Goal: Task Accomplishment & Management: Manage account settings

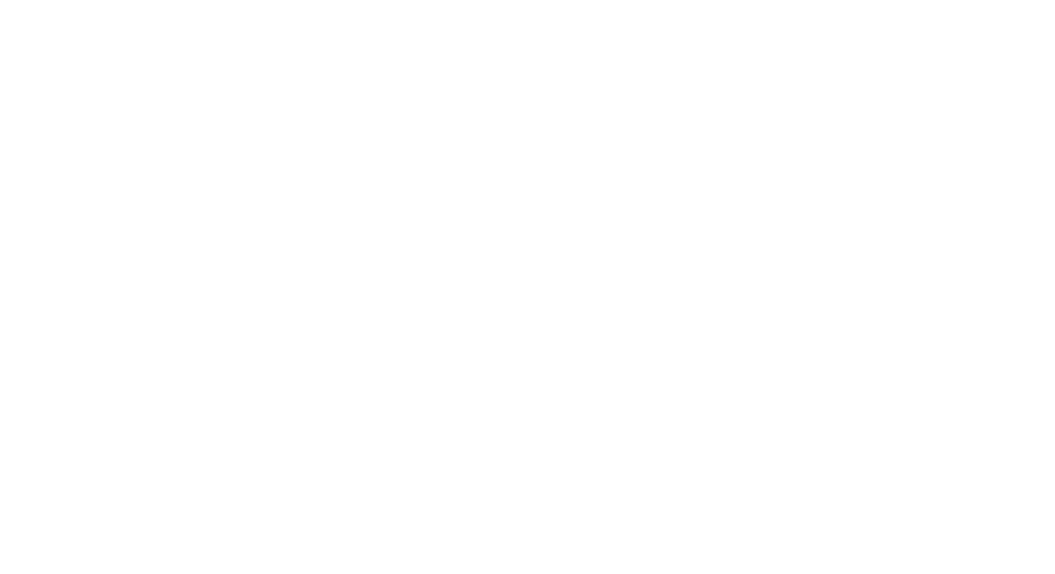
click at [0, 0] on div "Sign in to your Marketing 360® account Forgot Password? Sign In OR" at bounding box center [0, 0] width 0 height 0
type input "jared.eklin@madwire.com"
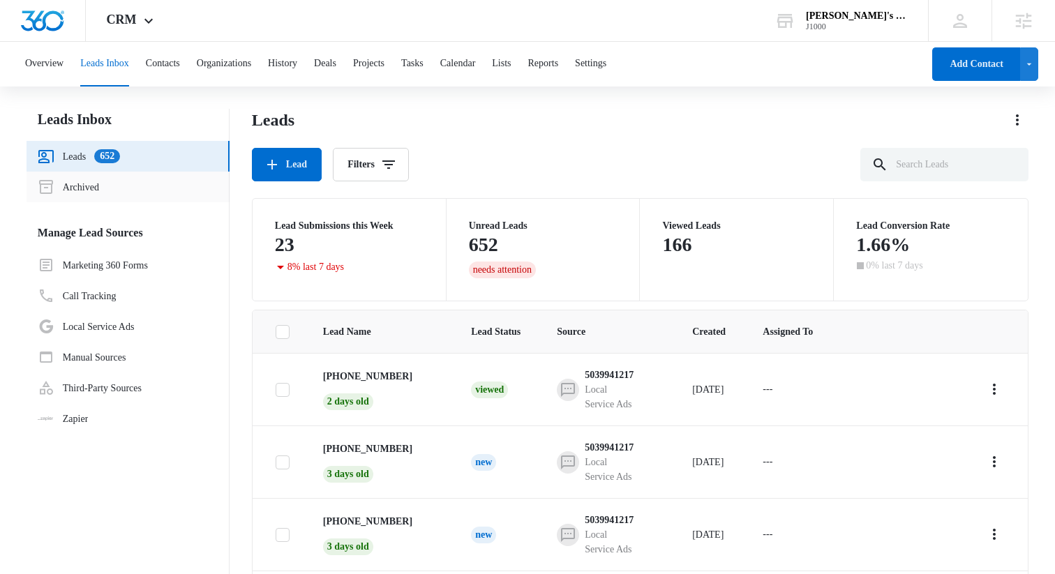
click at [80, 188] on link "Archived" at bounding box center [68, 187] width 61 height 17
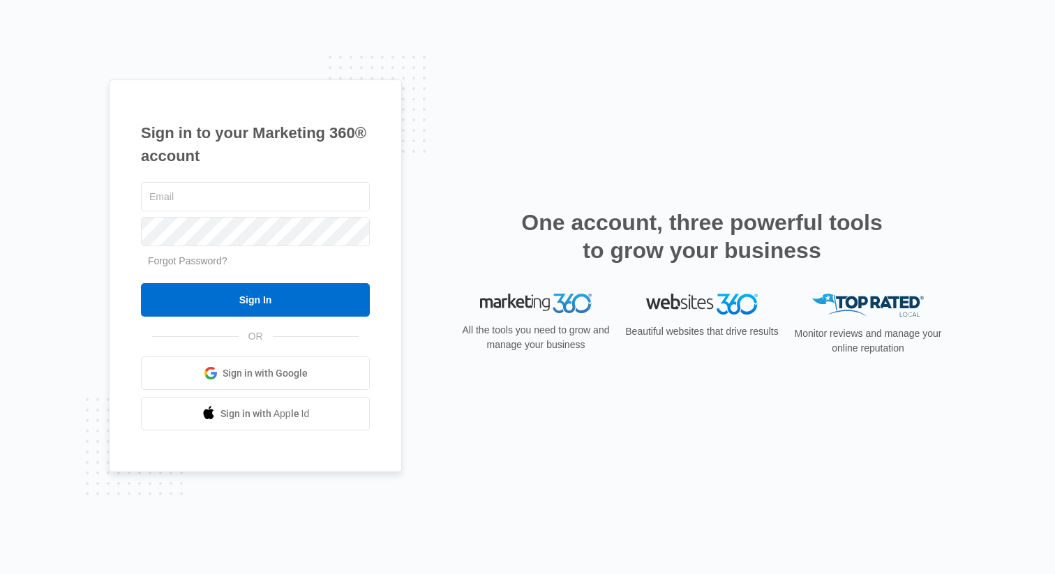
type input "[PERSON_NAME][EMAIL_ADDRESS][PERSON_NAME][DOMAIN_NAME]"
